Goal: Information Seeking & Learning: Learn about a topic

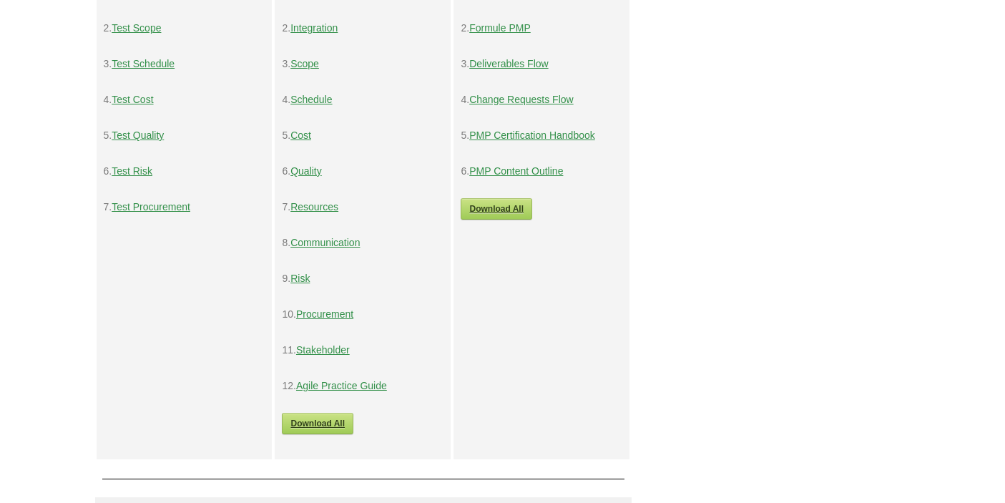
click at [146, 208] on link "Test Procurement" at bounding box center [151, 206] width 79 height 11
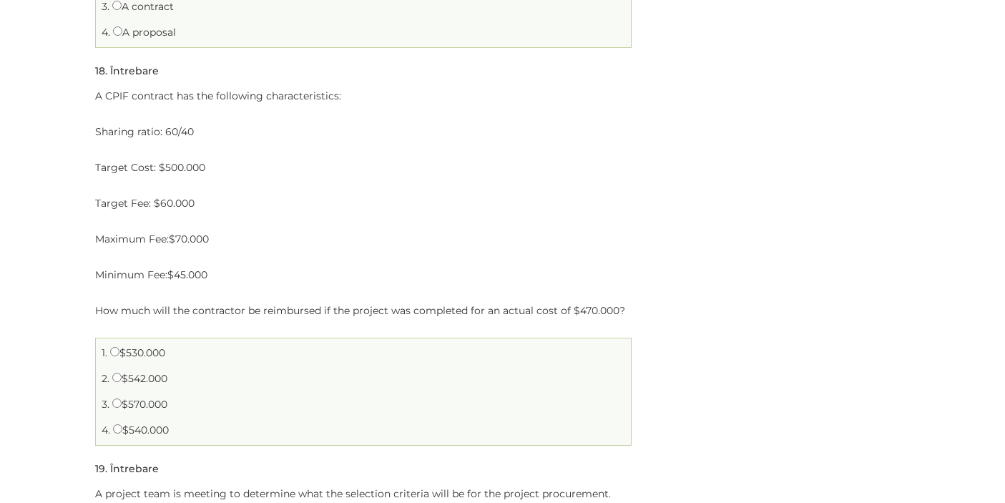
scroll to position [3783, 0]
